Goal: Find specific page/section: Find specific page/section

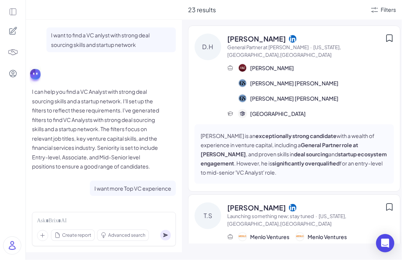
scroll to position [1441, 0]
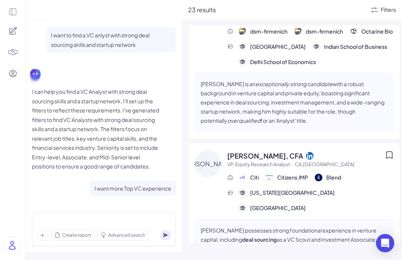
click at [13, 11] on icon at bounding box center [13, 12] width 8 height 8
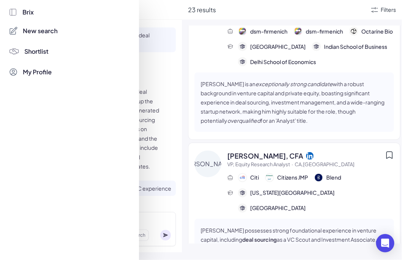
click at [37, 29] on span "New search" at bounding box center [40, 30] width 35 height 9
